Goal: Check status: Check status

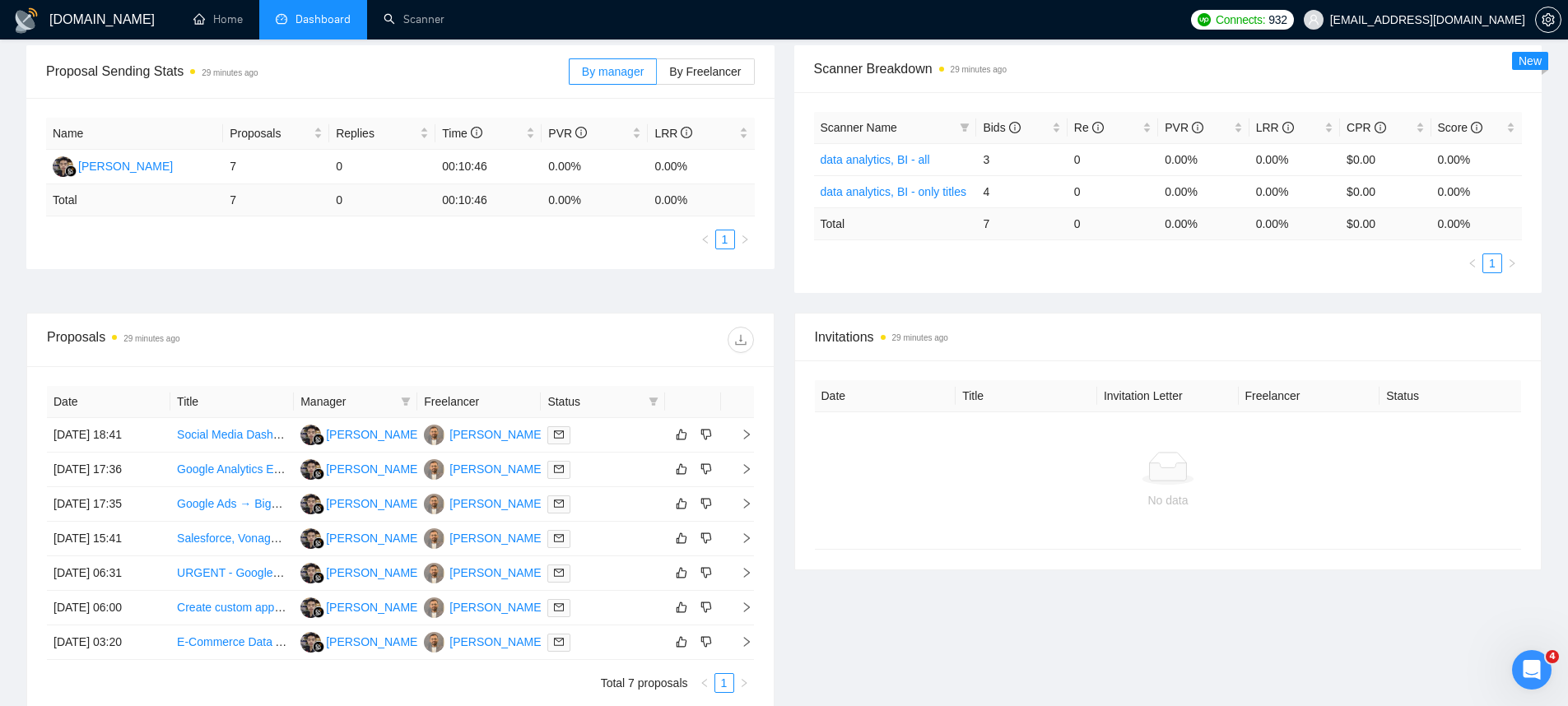
scroll to position [60, 0]
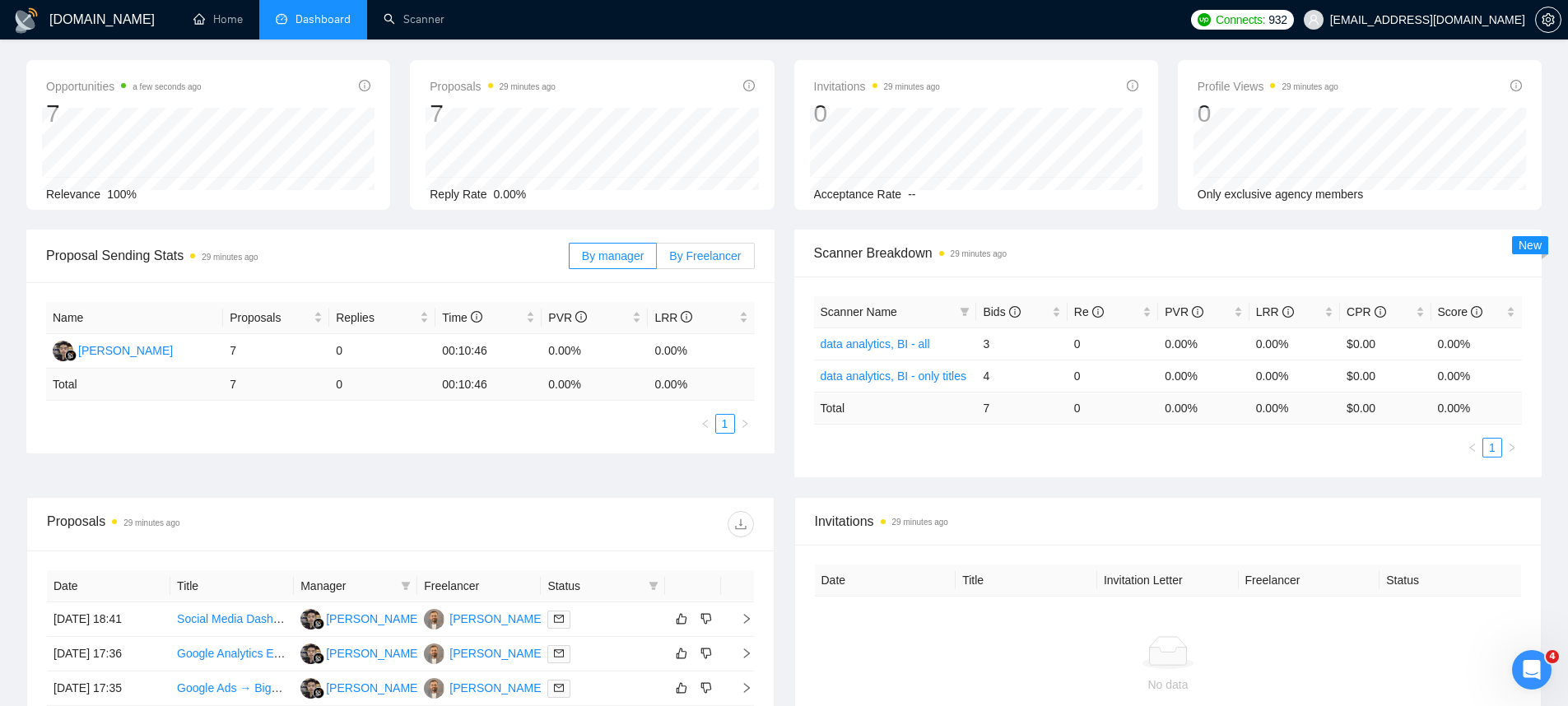
click at [701, 266] on label "By Freelancer" at bounding box center [705, 256] width 97 height 26
click at [657, 260] on input "By Freelancer" at bounding box center [657, 260] width 0 height 0
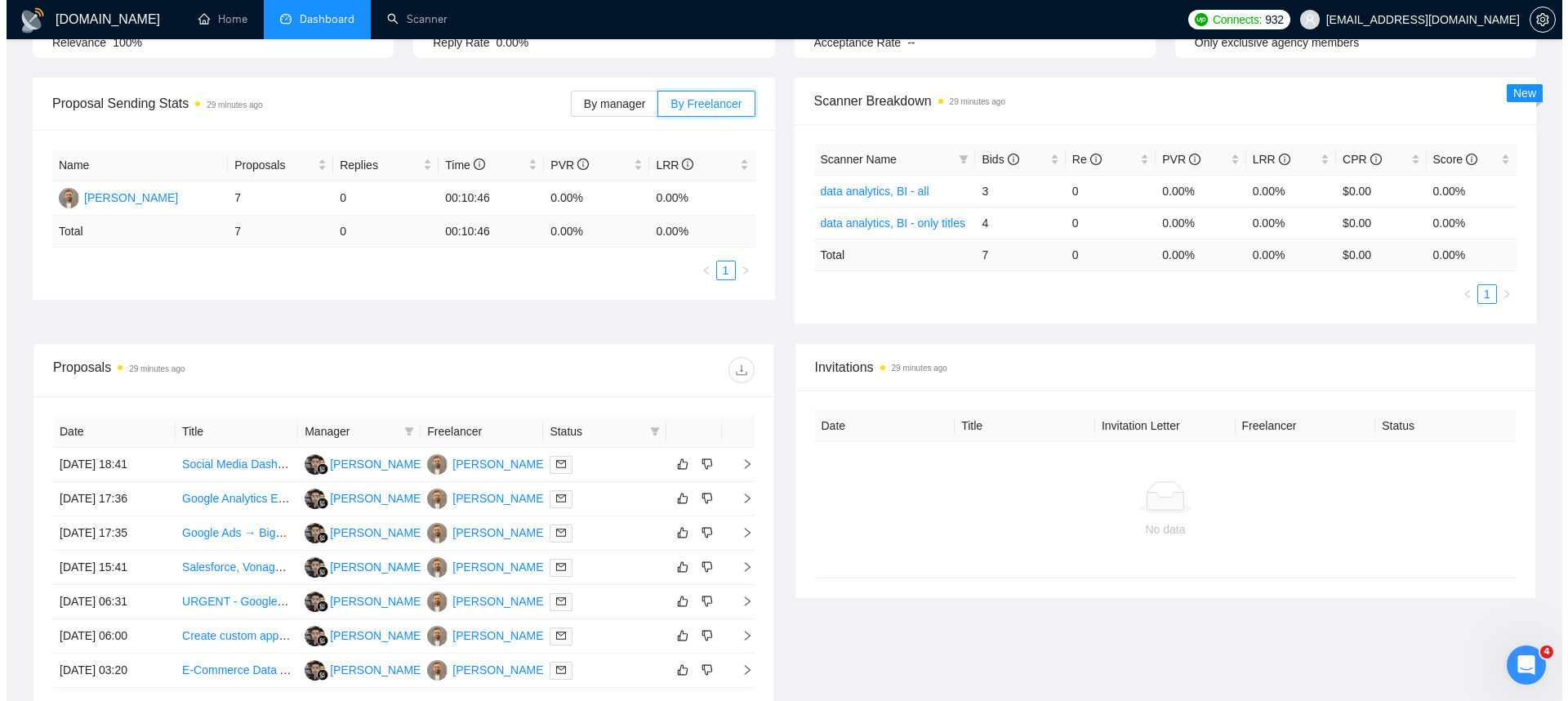
scroll to position [294, 0]
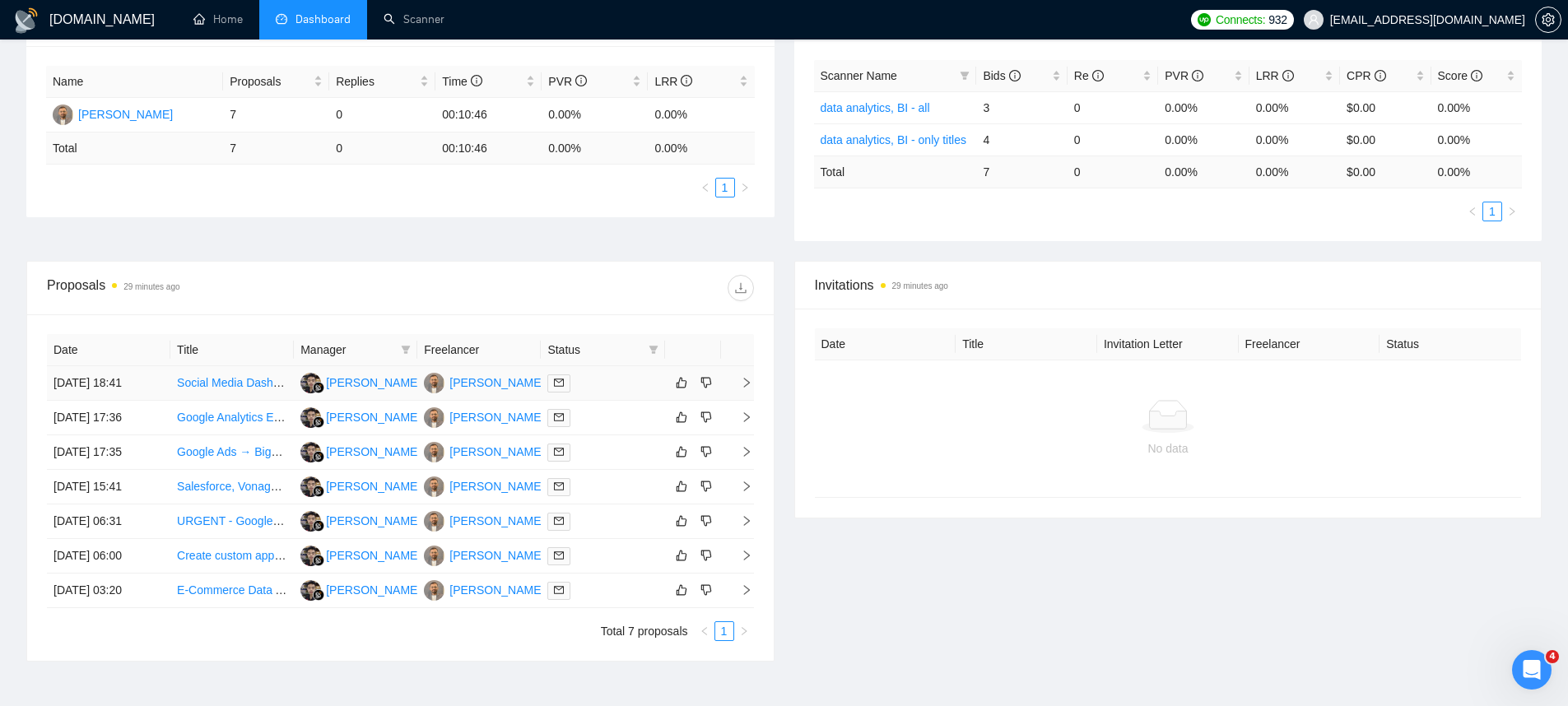
click at [70, 387] on td "[DATE] 18:41" at bounding box center [109, 383] width 124 height 35
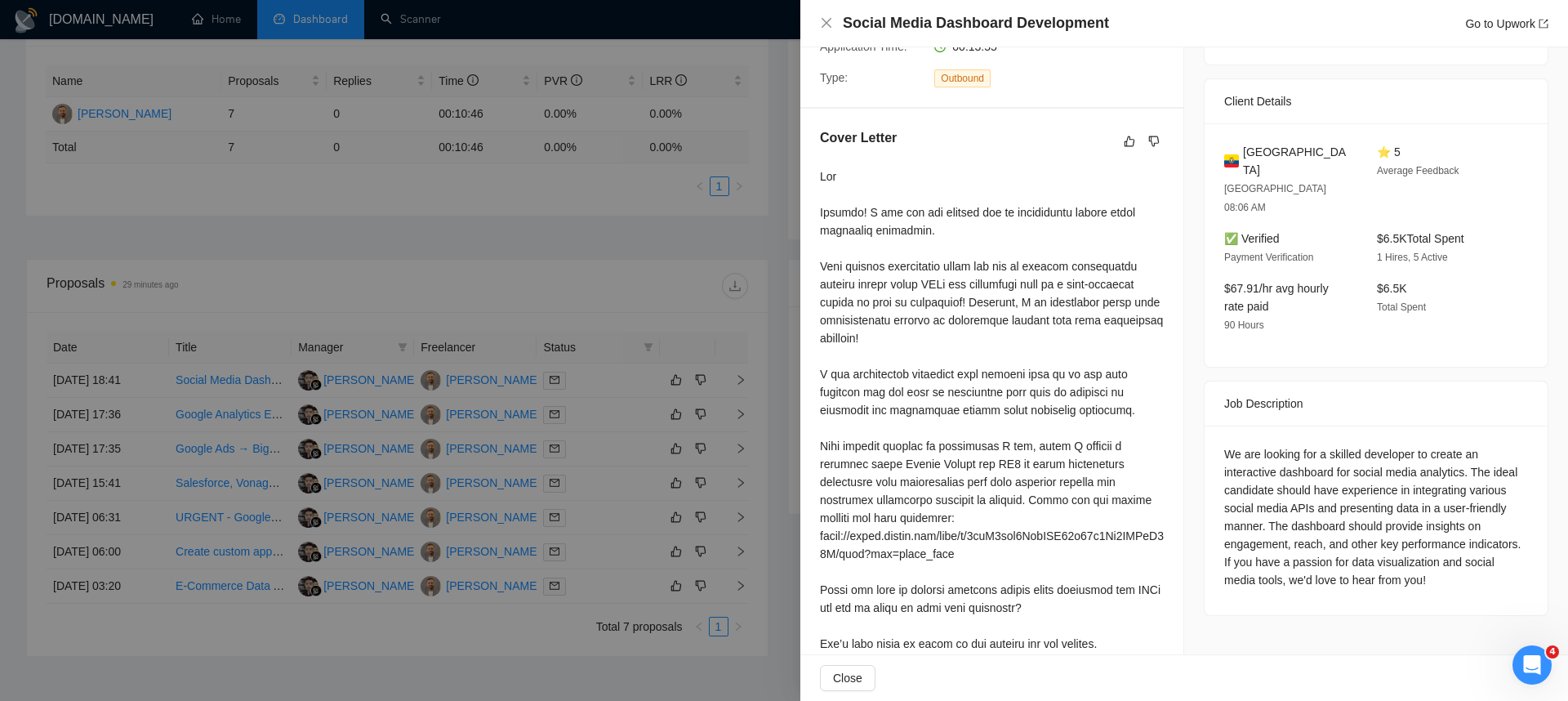
scroll to position [370, 0]
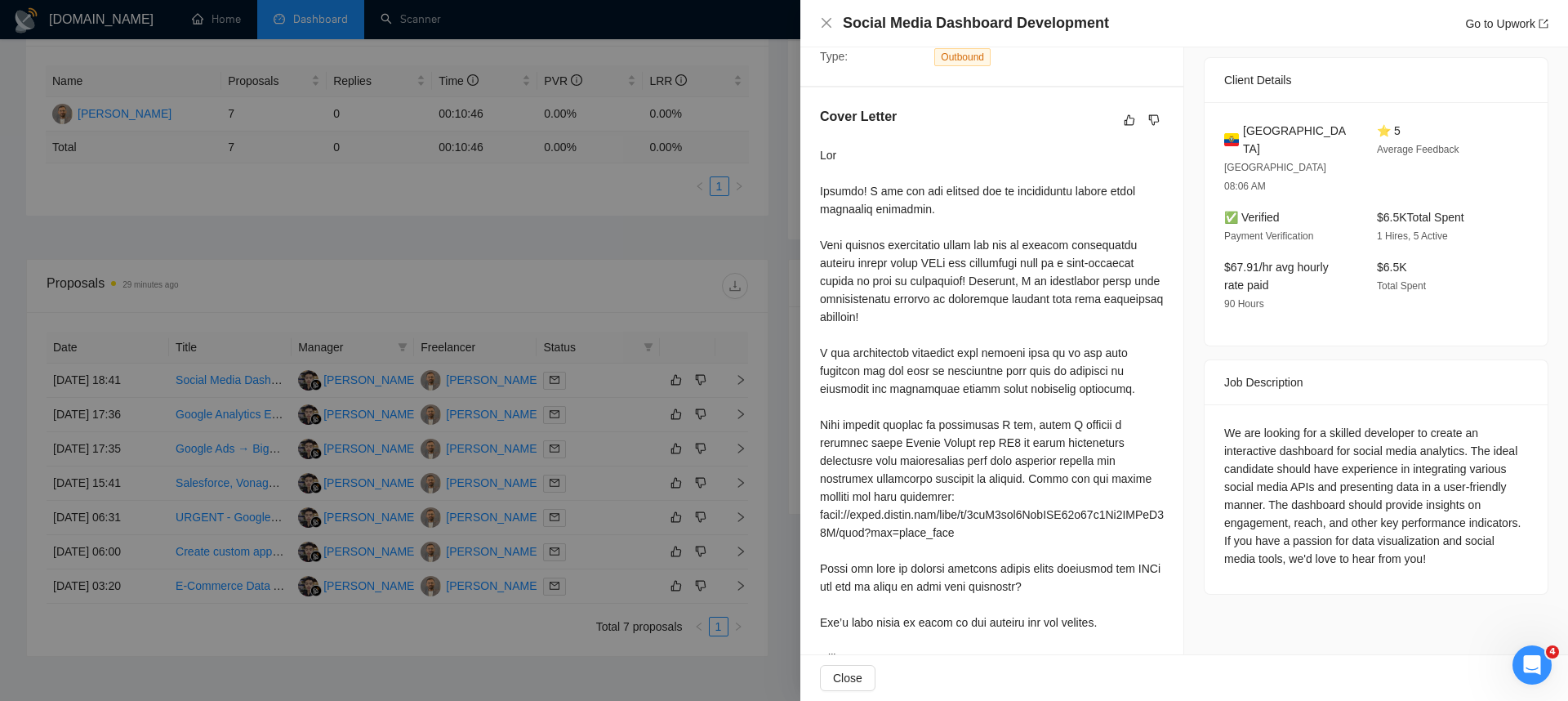
click at [321, 429] on div at bounding box center [784, 350] width 1568 height 701
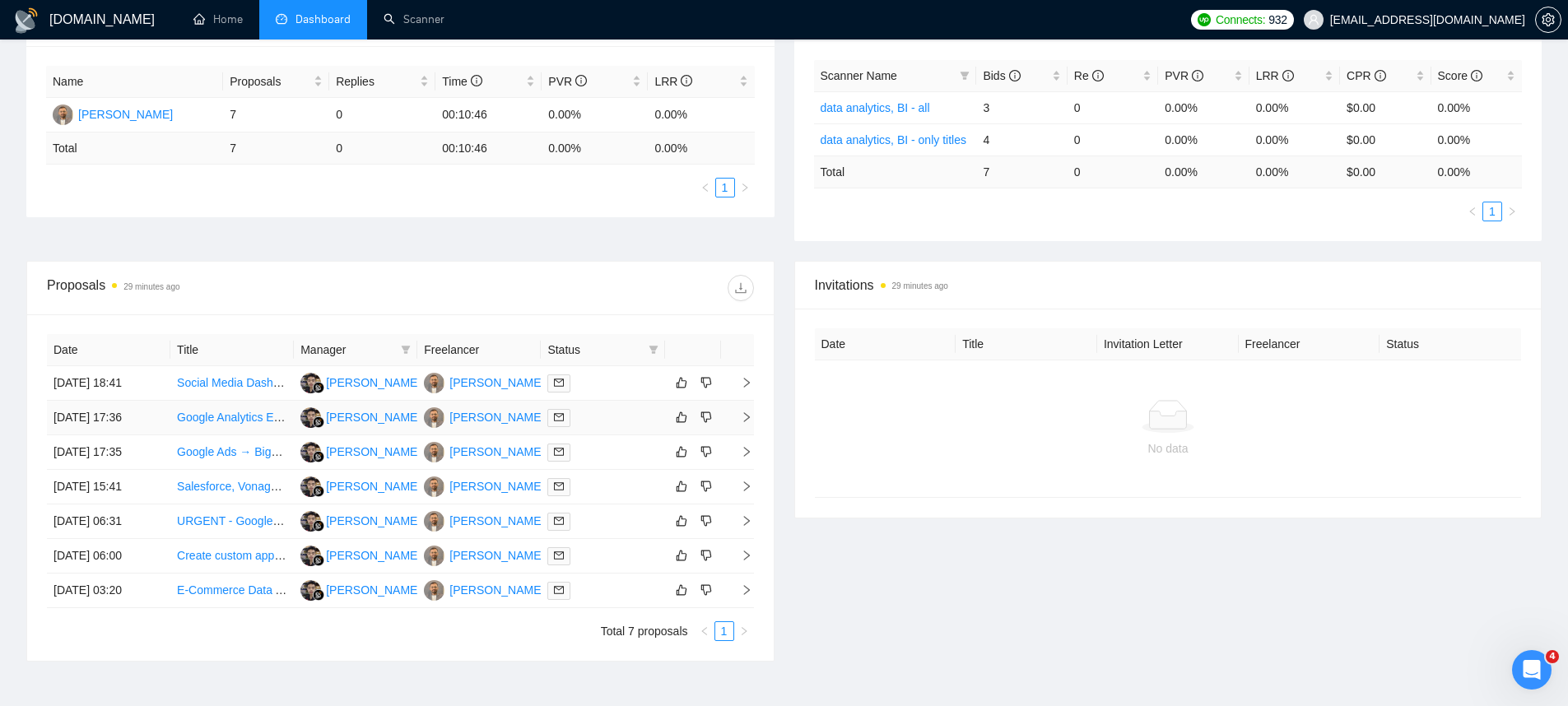
click at [82, 426] on td "[DATE] 17:36" at bounding box center [109, 417] width 124 height 35
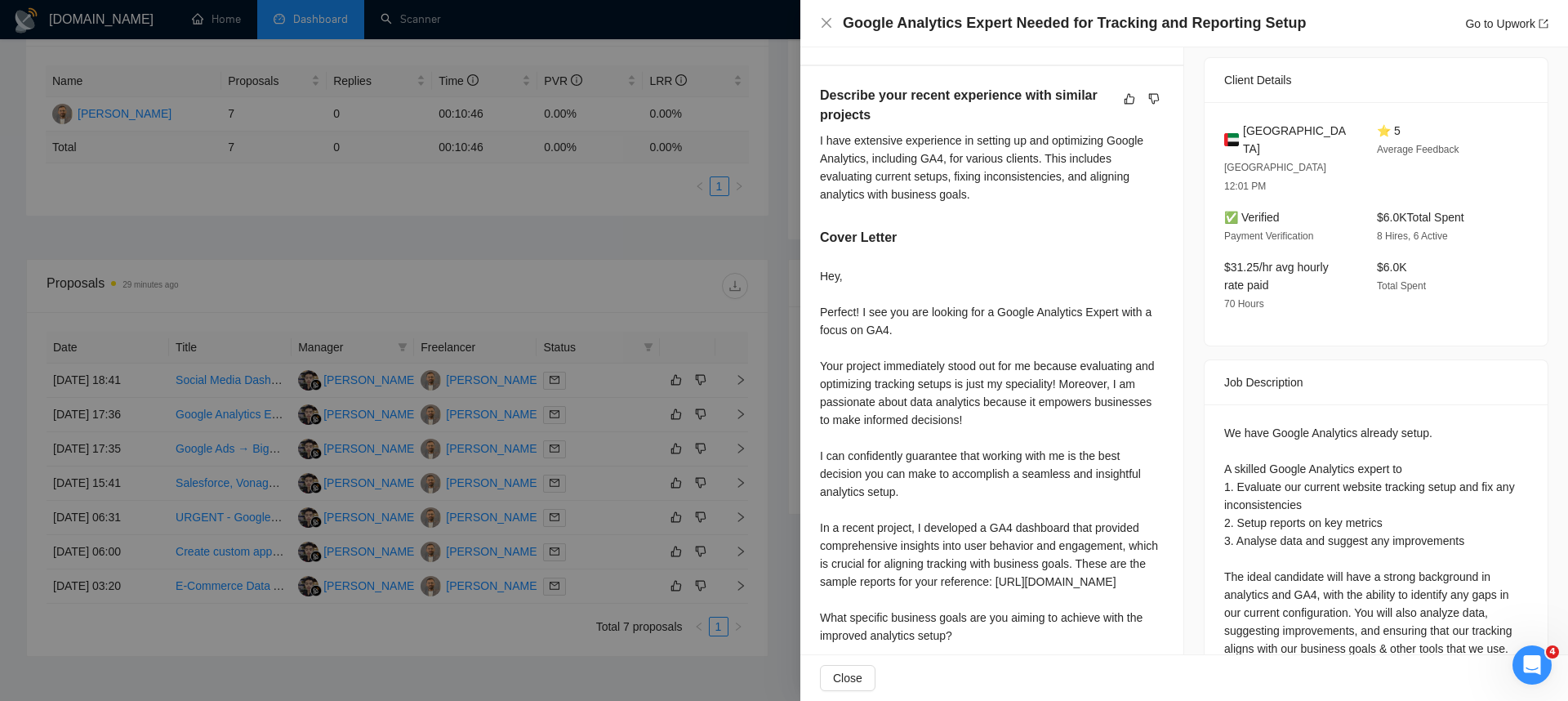
scroll to position [413, 0]
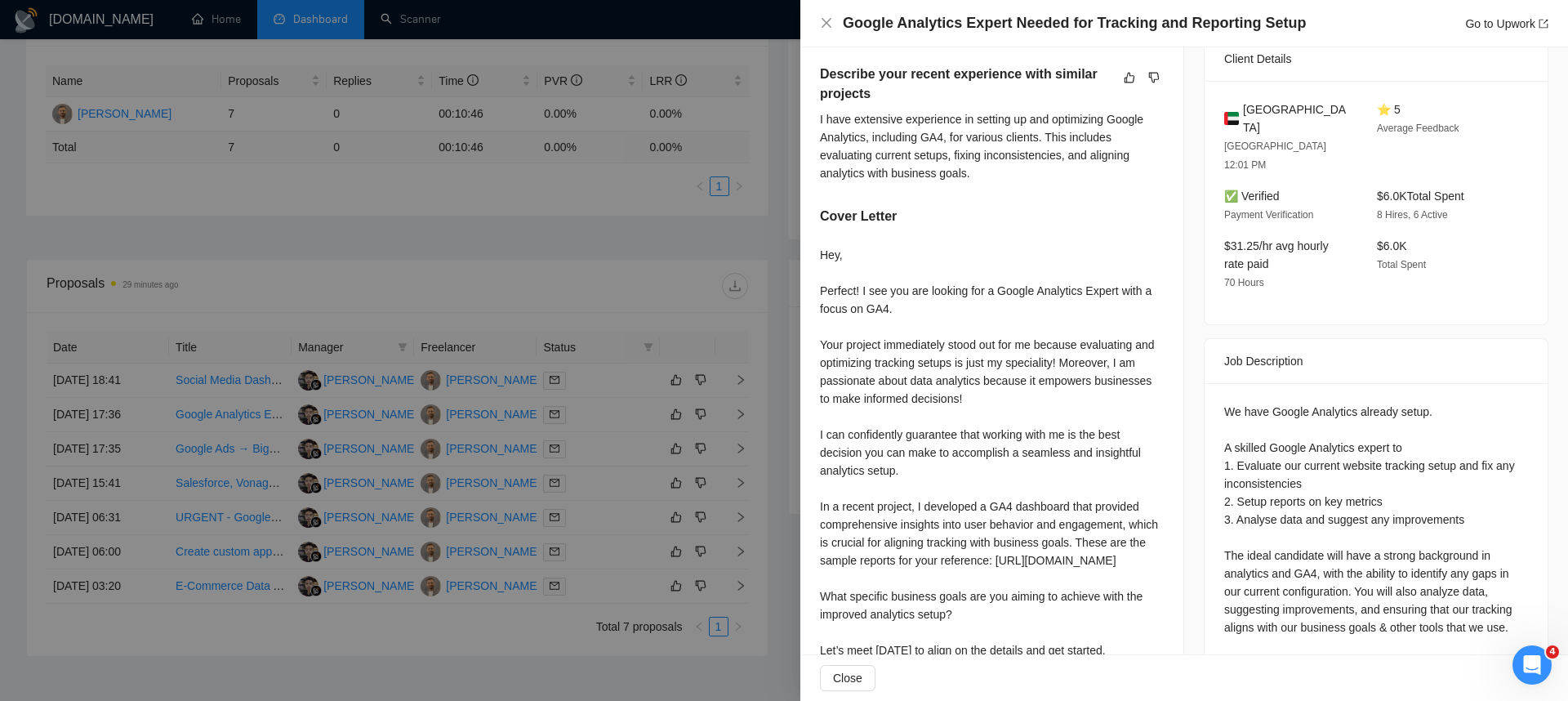
click at [124, 450] on div at bounding box center [784, 350] width 1568 height 701
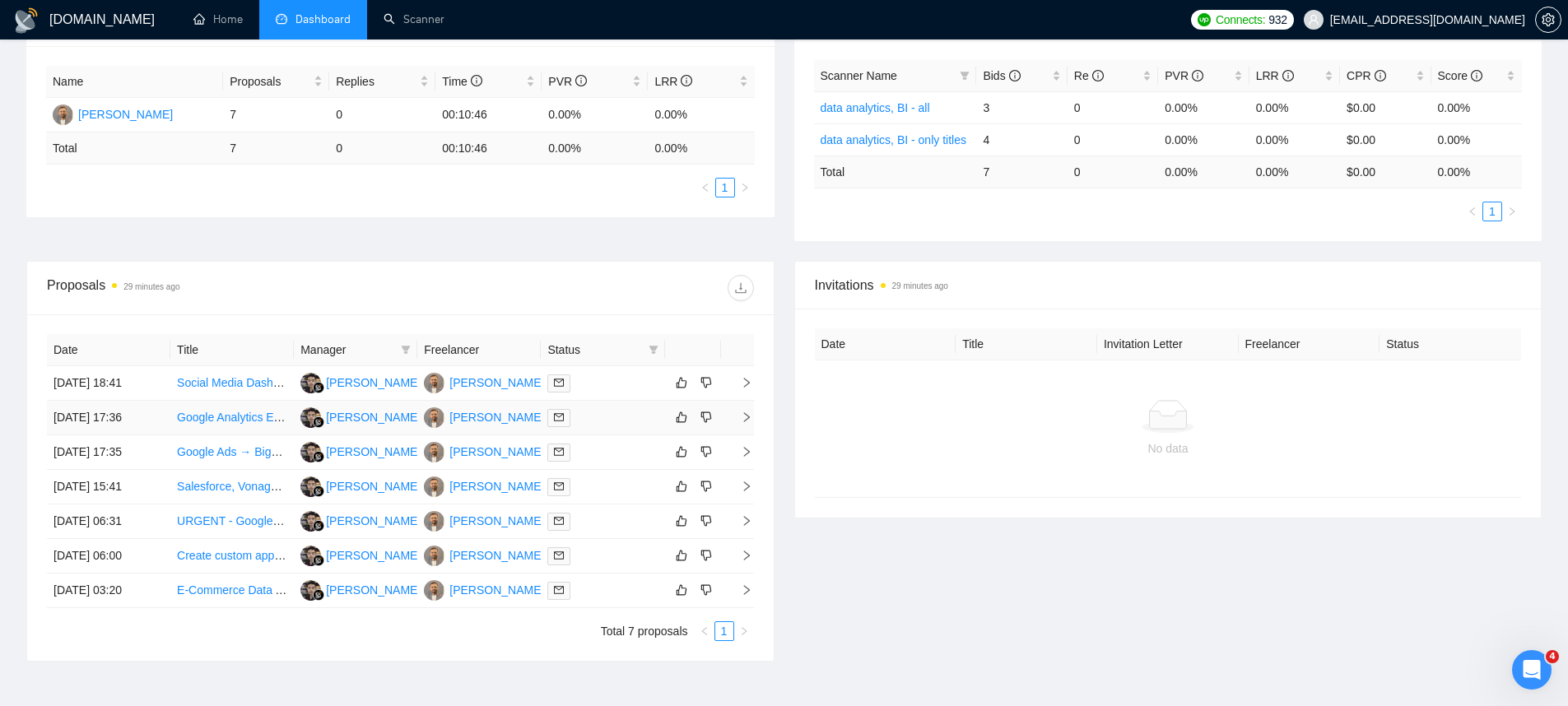
click at [72, 419] on td "[DATE] 17:36" at bounding box center [109, 417] width 124 height 35
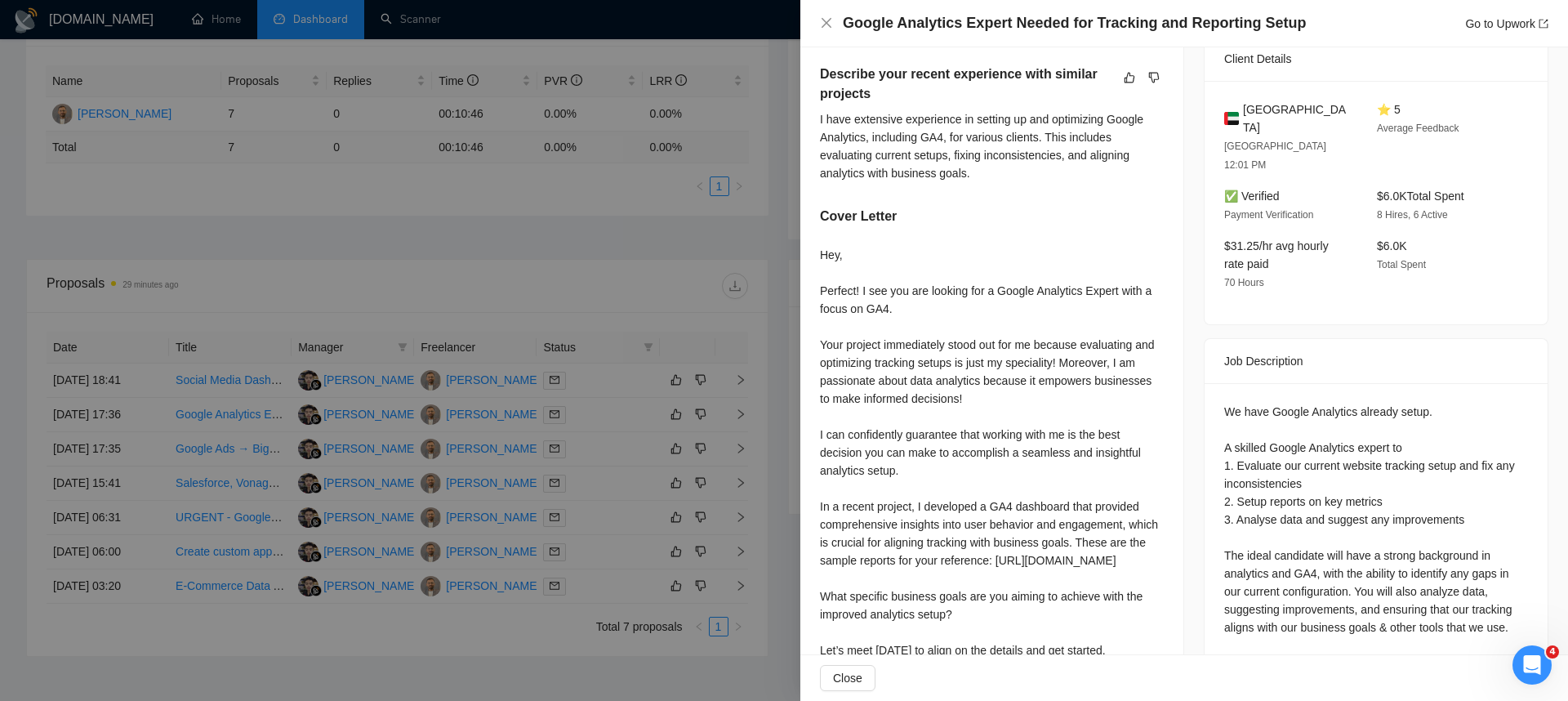
scroll to position [0, 0]
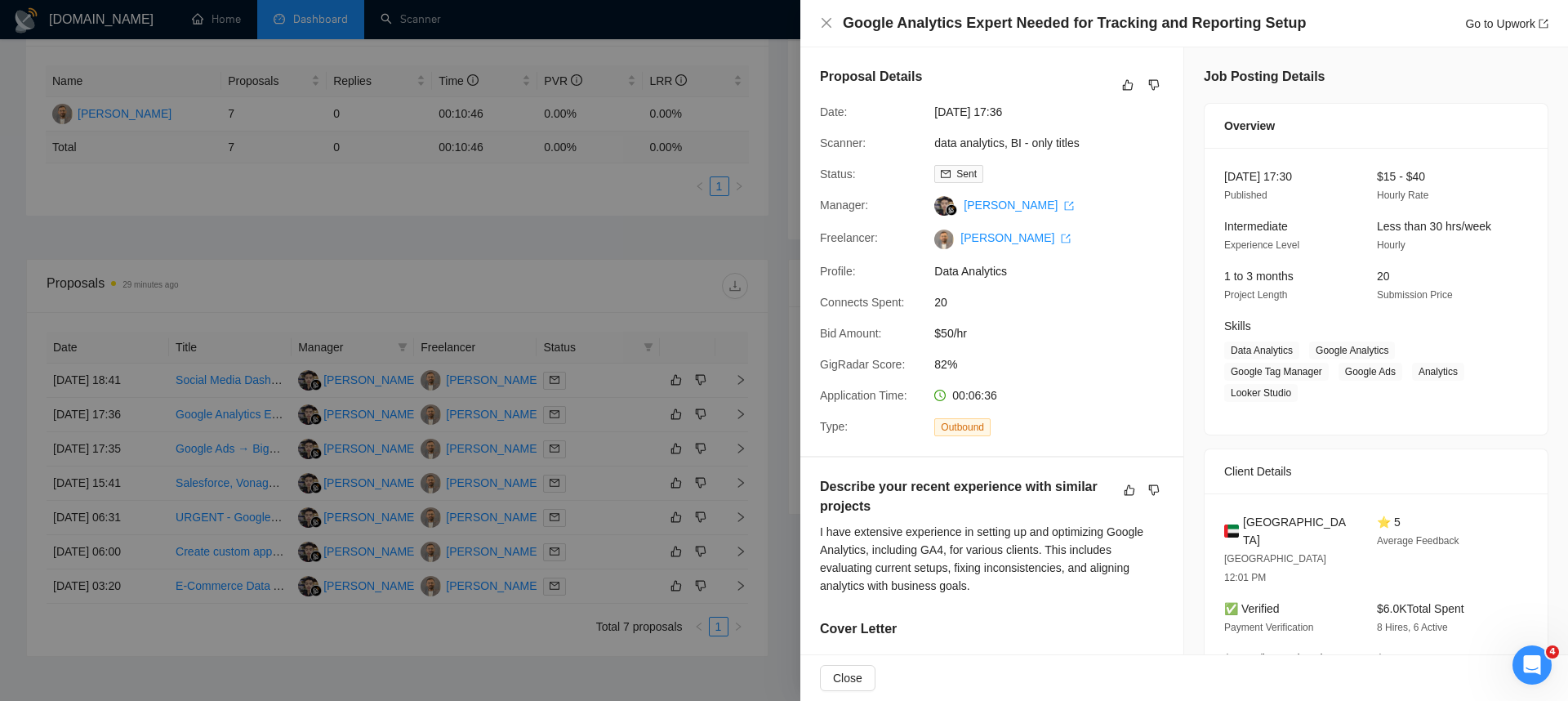
click at [489, 424] on div at bounding box center [784, 350] width 1568 height 701
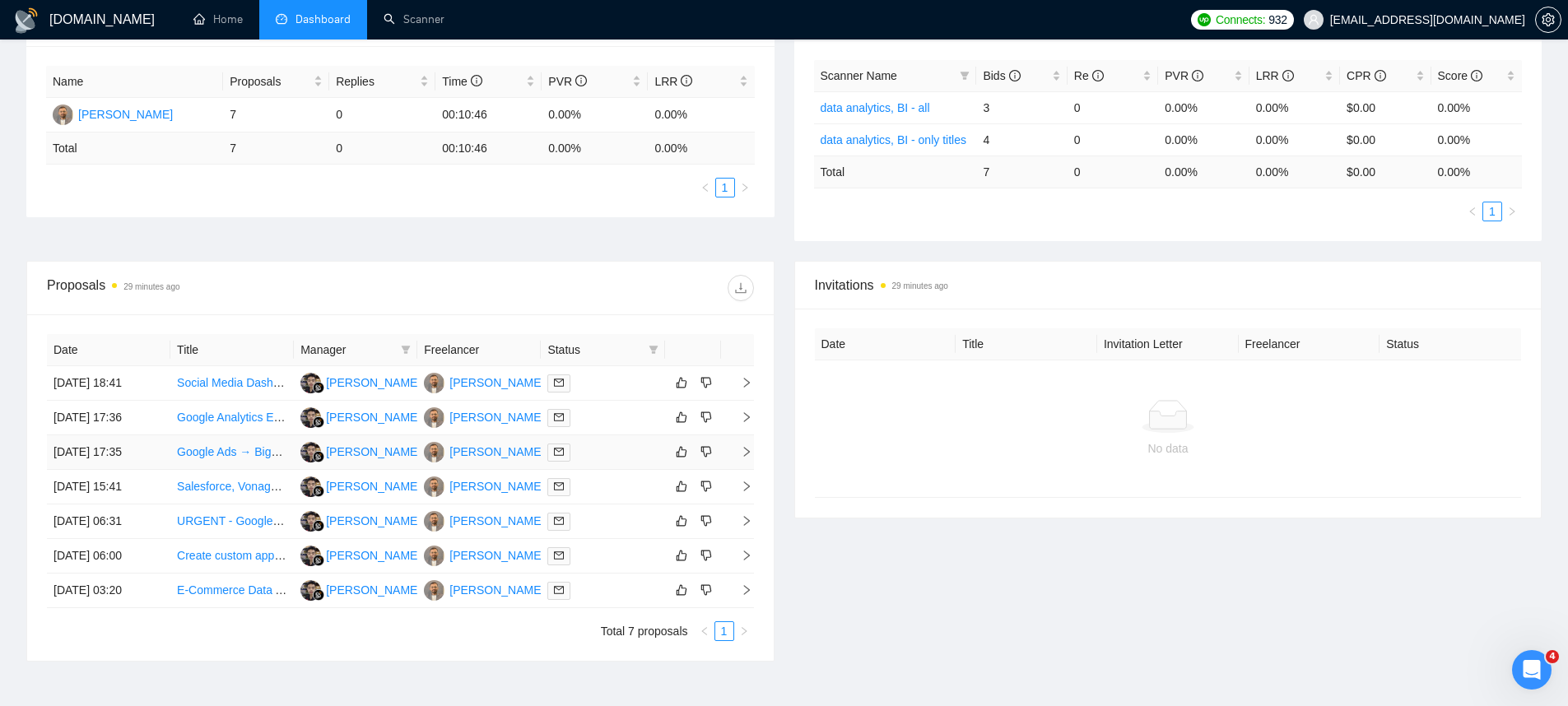
click at [132, 459] on td "[DATE] 17:35" at bounding box center [109, 452] width 124 height 35
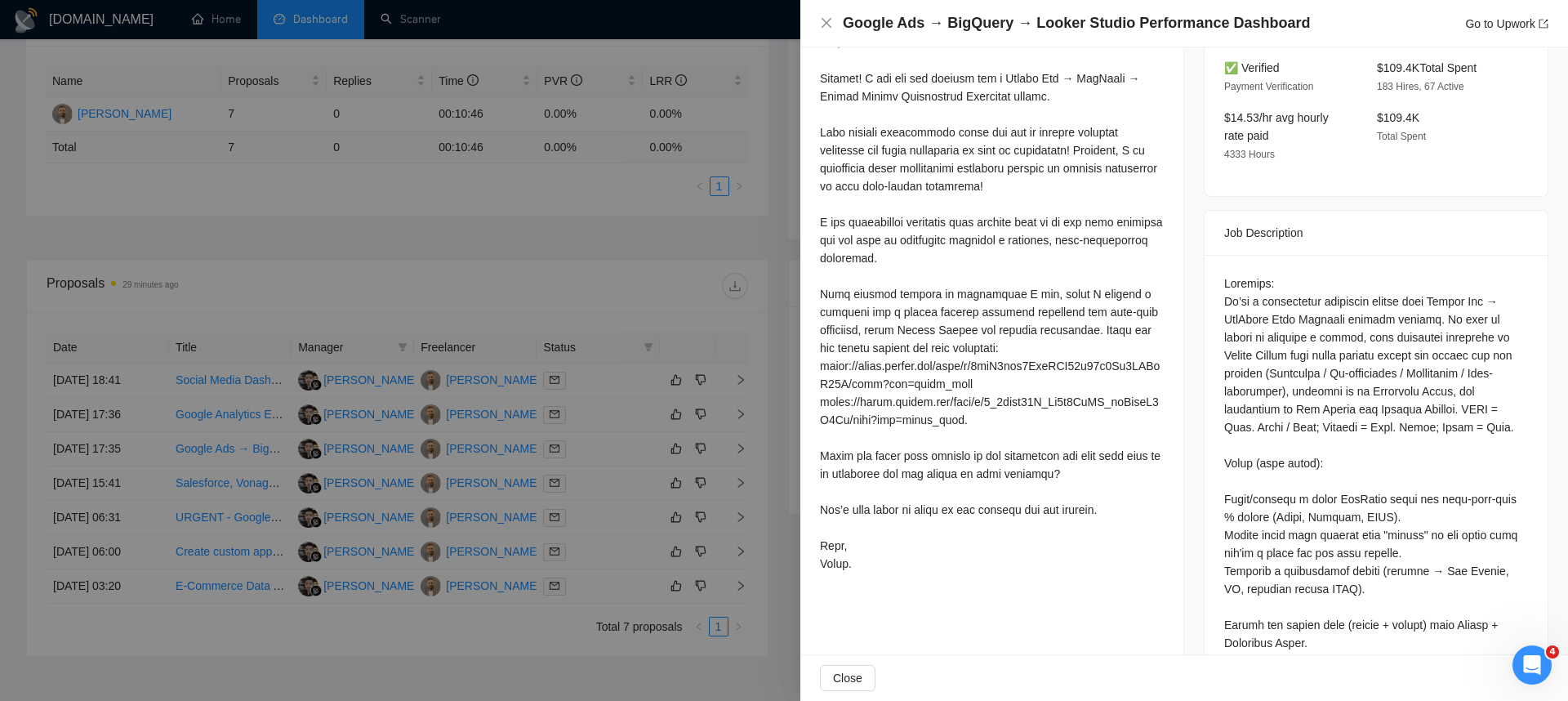
scroll to position [417, 0]
